Goal: Find specific page/section: Find specific page/section

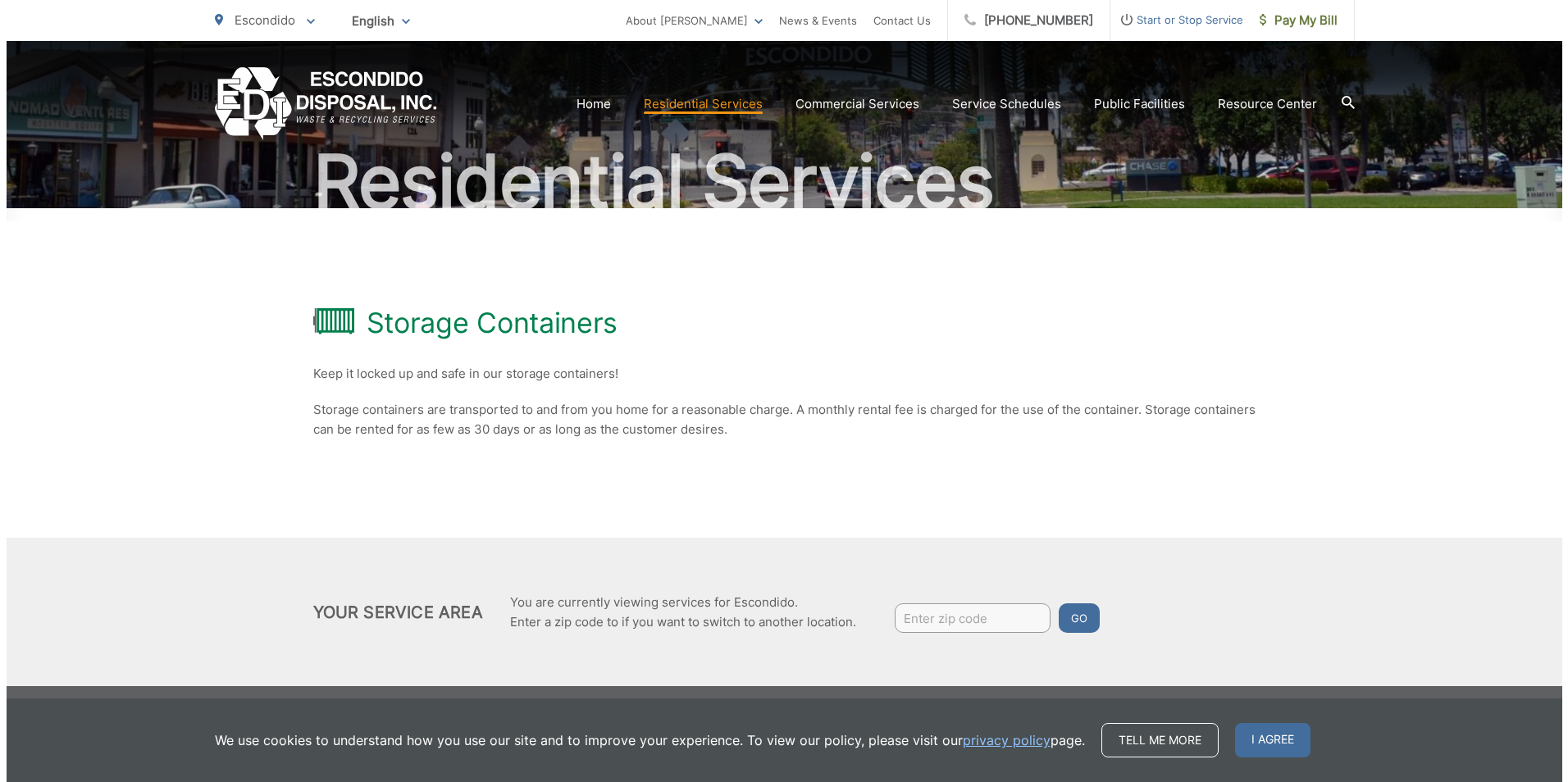
scroll to position [126, 0]
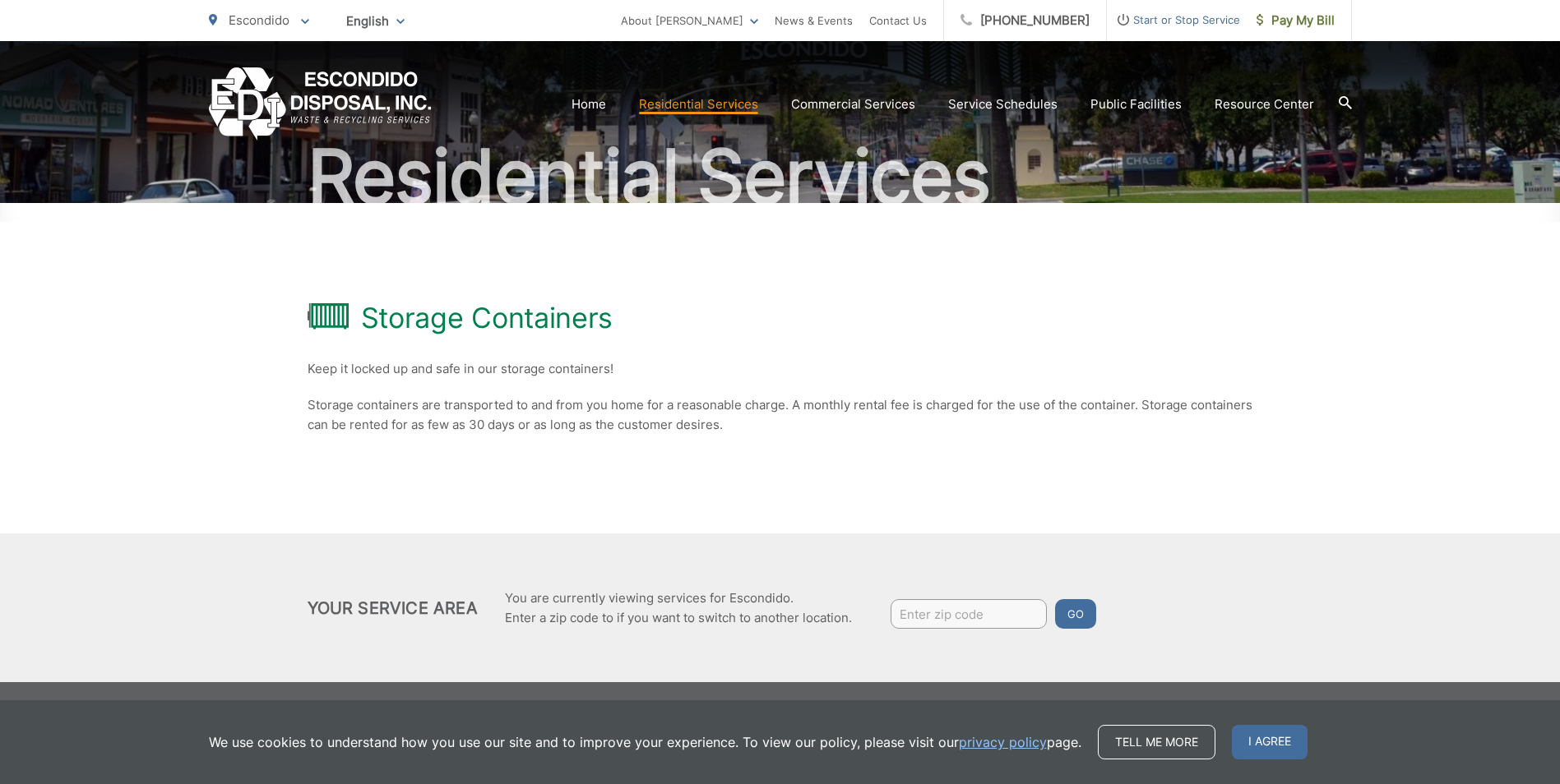
click at [1031, 626] on input "Enter zip code" at bounding box center [968, 614] width 156 height 29
type input "92027"
click at [1064, 621] on button "Go" at bounding box center [1075, 614] width 41 height 29
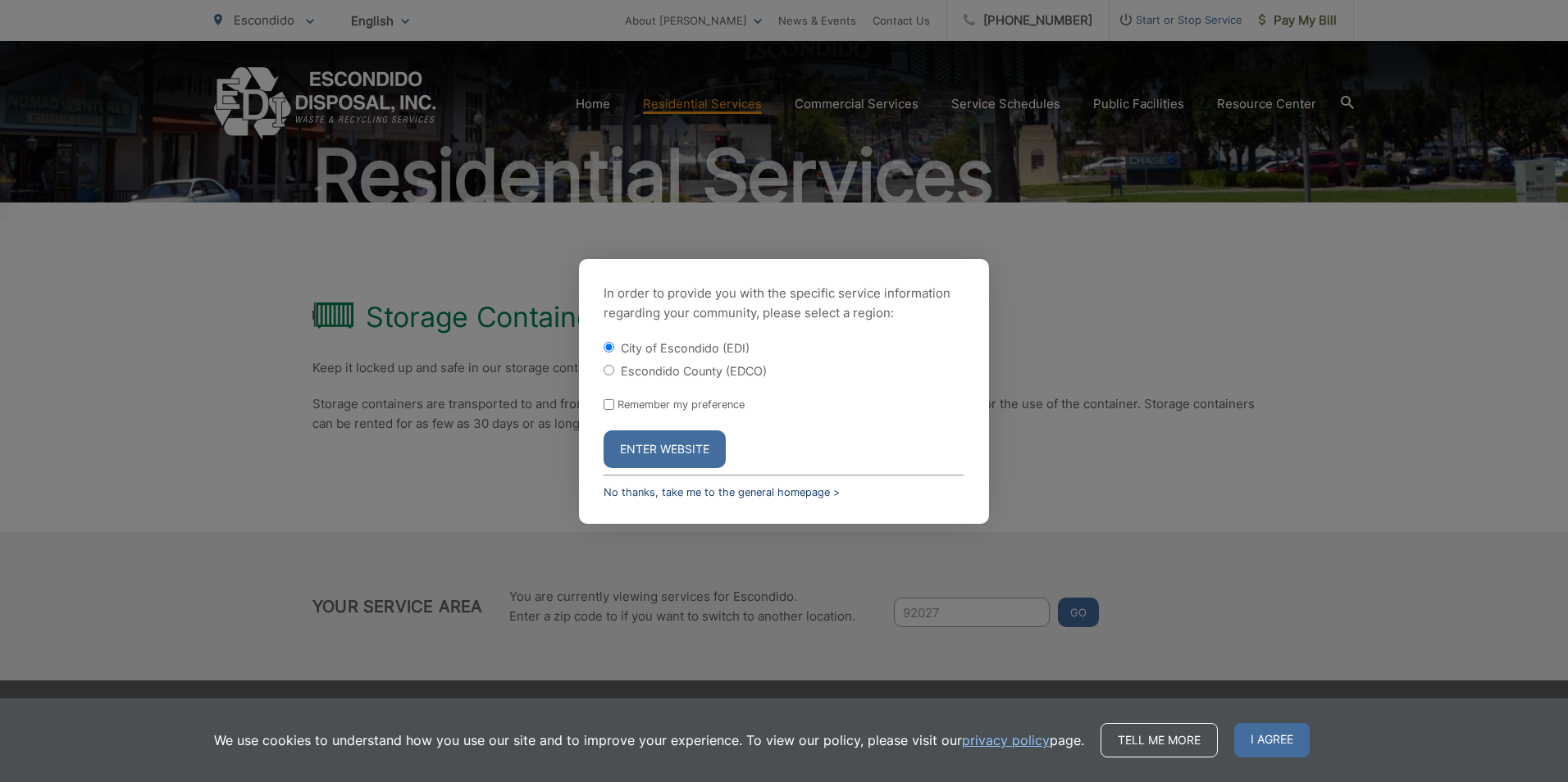
click at [634, 493] on link "No thanks, take me to the general homepage >" at bounding box center [721, 493] width 236 height 13
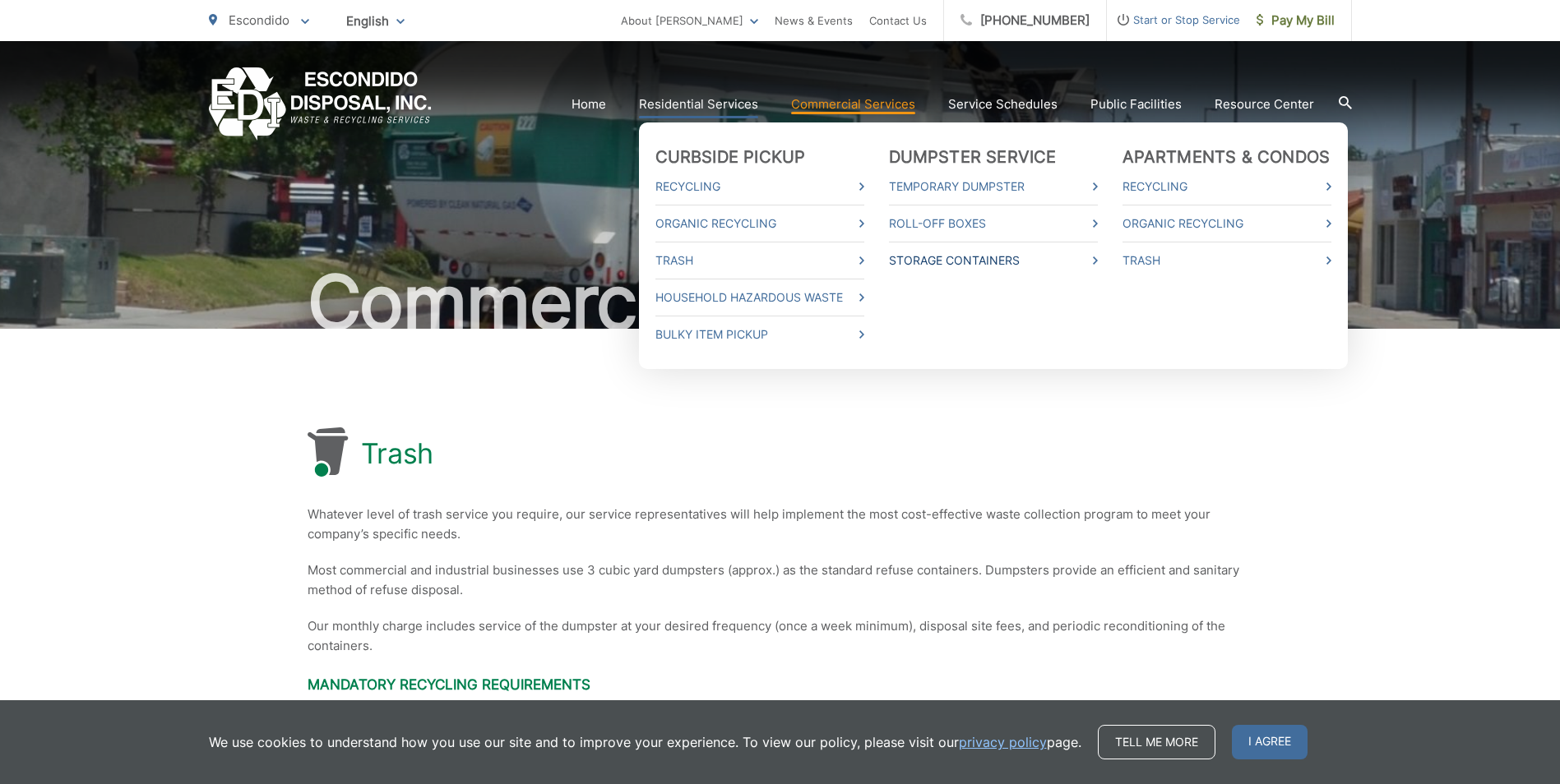
click at [973, 259] on link "Storage Containers" at bounding box center [993, 261] width 209 height 20
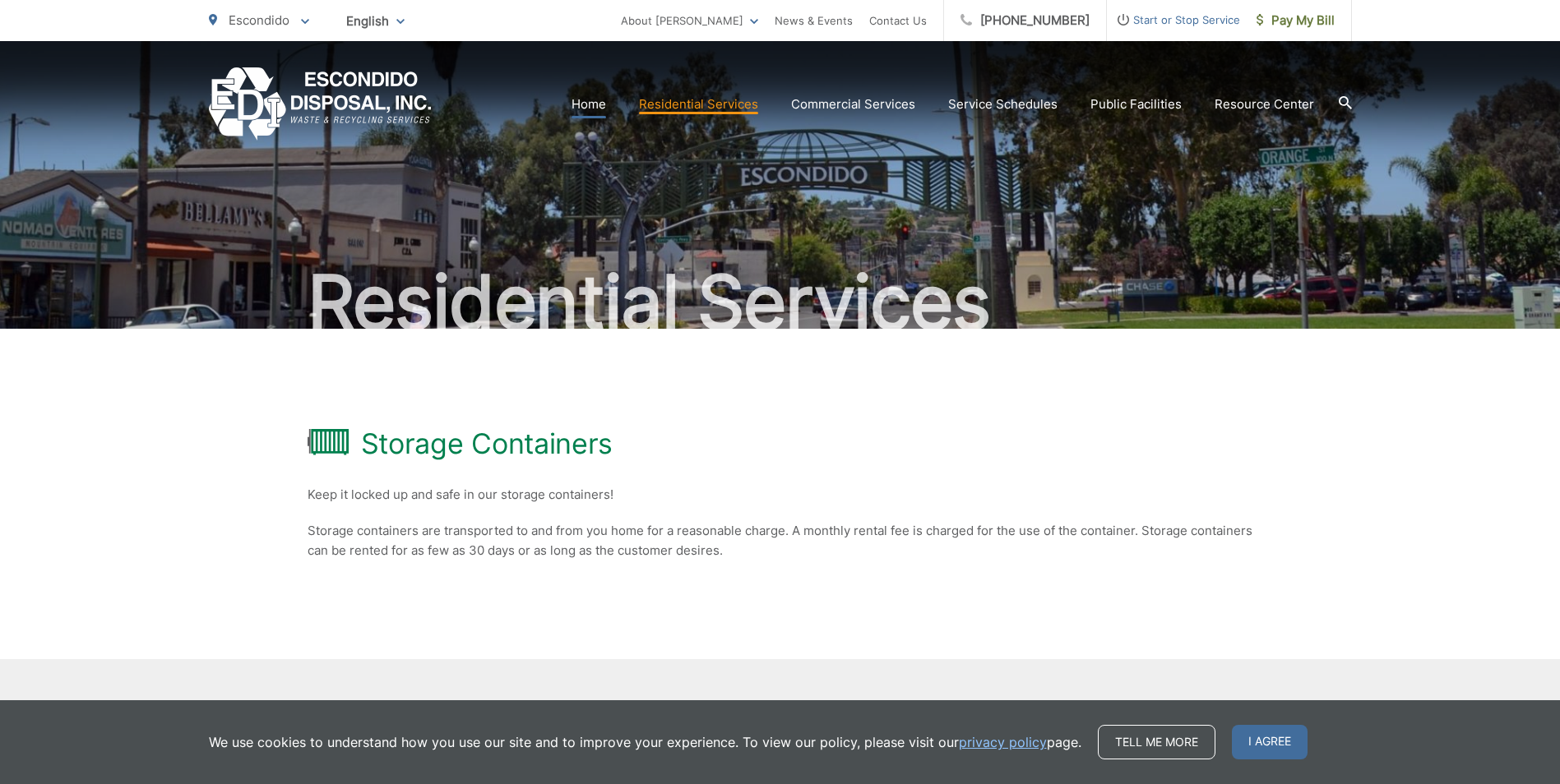
click at [597, 101] on link "Home" at bounding box center [589, 105] width 35 height 20
